Goal: Task Accomplishment & Management: Manage account settings

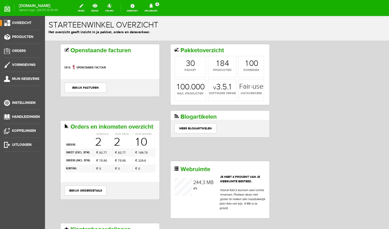
click at [153, 8] on icon at bounding box center [151, 6] width 4 height 5
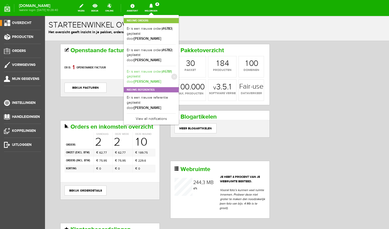
click at [152, 76] on link "Er is een nieuwe order( #6781 ) geplaatst door [PERSON_NAME]" at bounding box center [151, 76] width 49 height 15
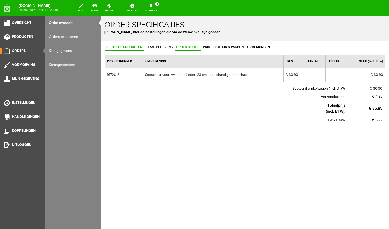
click at [191, 46] on span "Order status" at bounding box center [188, 48] width 26 height 4
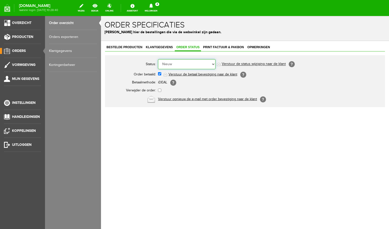
click at [158, 59] on select "Order niet afgerond Nieuw Order in behandeling Wacht op leverancier Wacht op be…" at bounding box center [187, 64] width 58 height 10
select select "5"
click option "Order is verstuurd" at bounding box center [101, 16] width 0 height 0
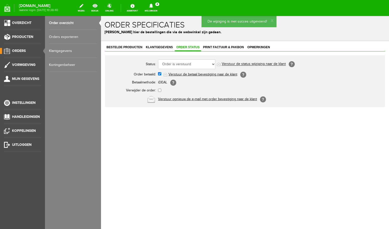
click at [65, 24] on link "Order overzicht" at bounding box center [73, 23] width 48 height 14
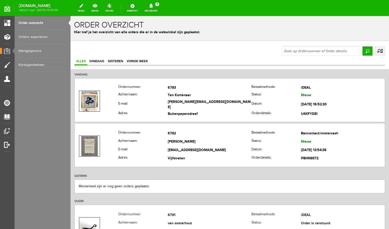
click at [158, 7] on icon at bounding box center [151, 6] width 13 height 5
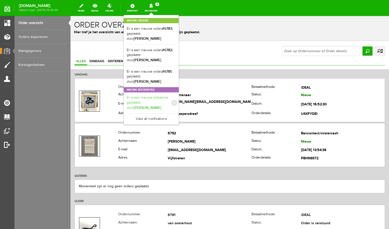
click at [153, 101] on link "Er is een nieuwe referentie geplaatst door [PERSON_NAME]" at bounding box center [151, 103] width 49 height 15
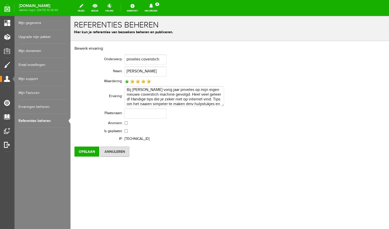
click at [149, 81] on img at bounding box center [149, 82] width 4 height 4
click at [126, 131] on input "checkbox" at bounding box center [126, 131] width 3 height 3
checkbox input "true"
click at [88, 151] on input "Opslaan" at bounding box center [87, 152] width 25 height 10
click at [153, 6] on icon at bounding box center [151, 6] width 4 height 5
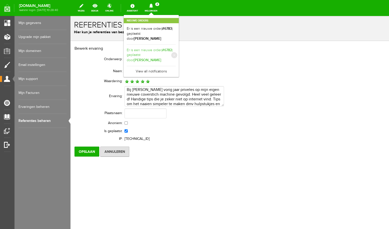
click at [157, 58] on b "[PERSON_NAME]" at bounding box center [148, 60] width 28 height 4
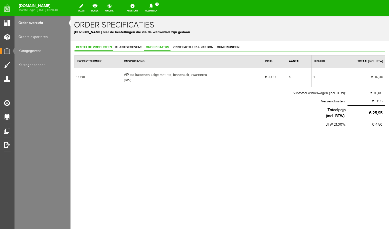
click at [165, 46] on span "Order status" at bounding box center [157, 48] width 26 height 4
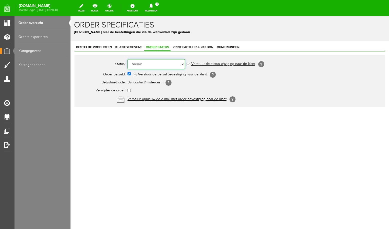
click at [128, 59] on select "Order niet afgerond Nieuw Order in behandeling Wacht op leverancier Wacht op be…" at bounding box center [157, 64] width 58 height 10
select select "5"
click option "Order is verstuurd" at bounding box center [71, 16] width 0 height 0
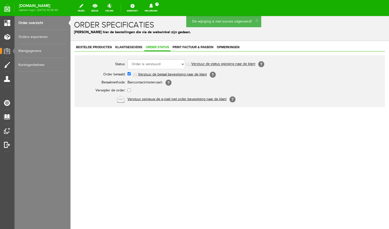
click at [34, 24] on link "Order overzicht" at bounding box center [43, 23] width 48 height 14
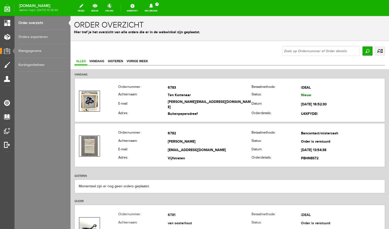
click at [157, 9] on link "Meldingen 1 Nieuwe orders Er is een nieuwe order( #6783 ) geplaatst door [PERSO…" at bounding box center [151, 8] width 19 height 11
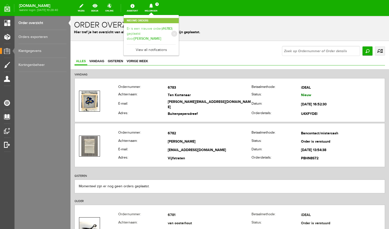
click at [159, 30] on link "Er is een nieuwe order( #6783 ) geplaatst door [PERSON_NAME]" at bounding box center [151, 33] width 49 height 15
